Goal: Complete application form

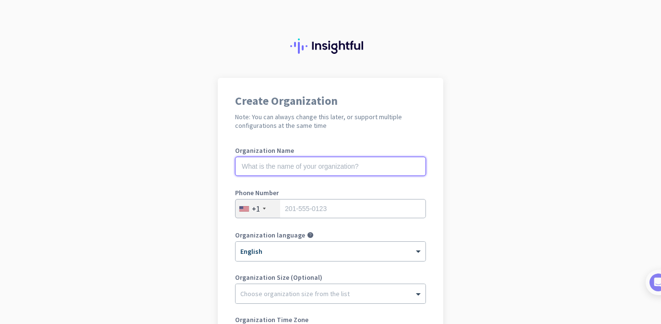
click at [293, 170] on input "text" at bounding box center [330, 165] width 191 height 19
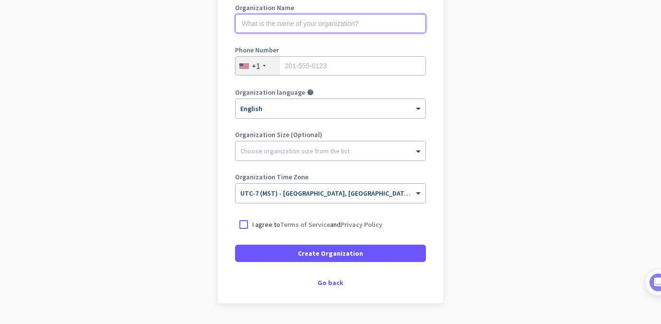
scroll to position [145, 0]
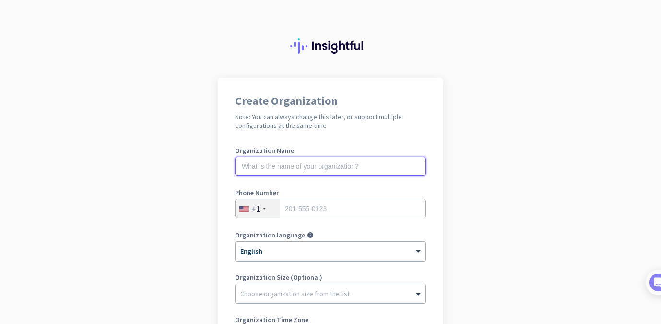
click at [313, 163] on input "text" at bounding box center [330, 165] width 191 height 19
type input "Mercor"
drag, startPoint x: 265, startPoint y: 164, endPoint x: 180, endPoint y: 165, distance: 85.0
click at [180, 165] on app-onboarding-organization "Create Organization Note: You can always change this later, or support multiple…" at bounding box center [330, 286] width 661 height 416
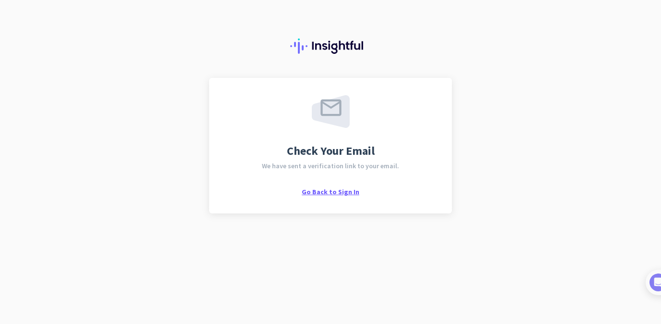
click at [336, 190] on span "Go Back to Sign In" at bounding box center [331, 191] width 58 height 9
